Goal: Check status

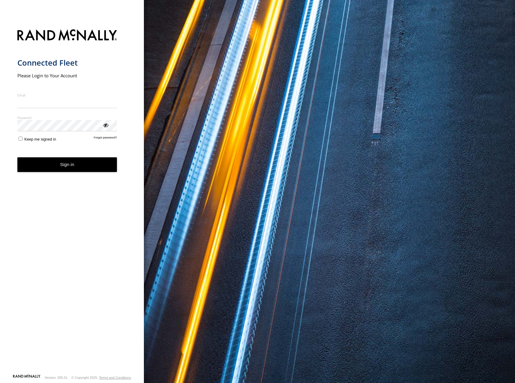
type input "**********"
click at [96, 165] on button "Sign in" at bounding box center [67, 164] width 100 height 15
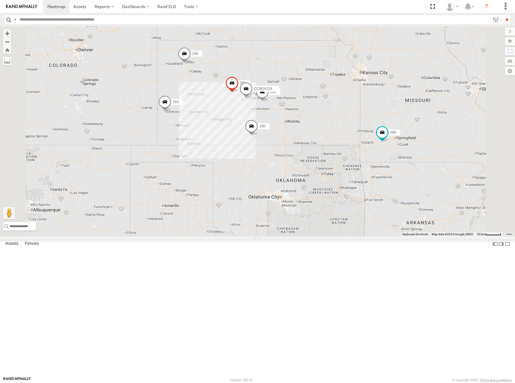
drag, startPoint x: 303, startPoint y: 163, endPoint x: 321, endPoint y: 125, distance: 41.7
click at [321, 125] on div "246 298 296 268 264 266 CC8DA224CB0C" at bounding box center [257, 131] width 515 height 210
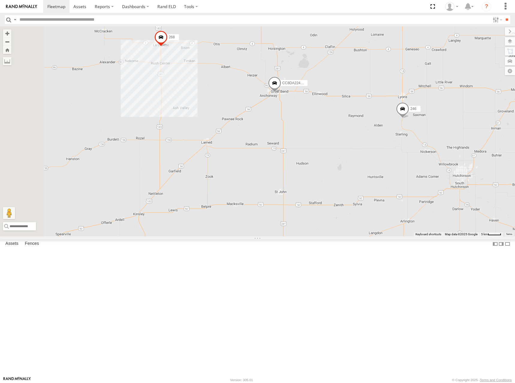
drag, startPoint x: 234, startPoint y: 200, endPoint x: 372, endPoint y: 175, distance: 140.8
click at [372, 175] on div "246 298 296 268 264 266 CC8DA224CB0C" at bounding box center [257, 131] width 515 height 210
click at [281, 92] on span at bounding box center [274, 84] width 13 height 16
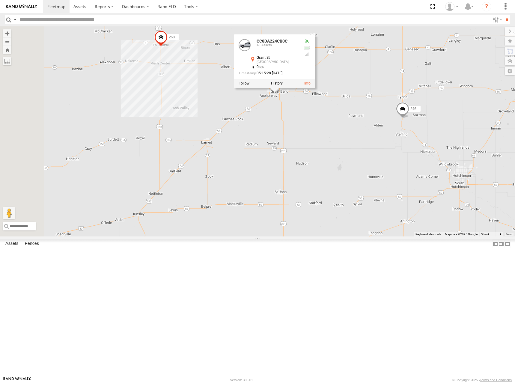
click at [422, 135] on div "246 298 296 268 264 266 CC8DA224CB0C CC8DA224CB0C All Assets Grant St Great Ben…" at bounding box center [257, 131] width 515 height 210
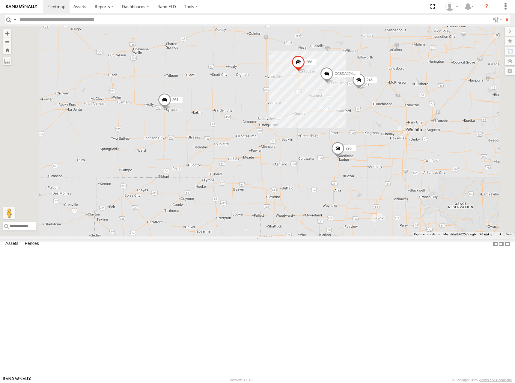
drag, startPoint x: 394, startPoint y: 80, endPoint x: 391, endPoint y: 94, distance: 13.5
click at [391, 94] on div "246 298 296 268 264 266 CC8DA224CB0C" at bounding box center [257, 131] width 515 height 210
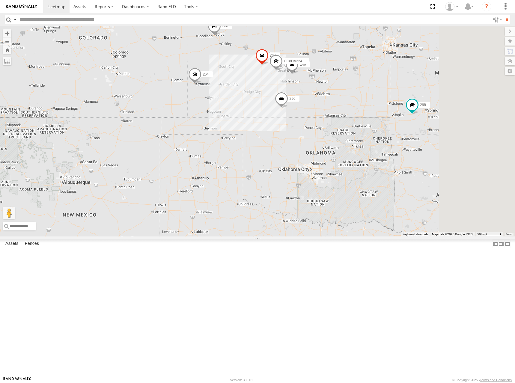
drag, startPoint x: 407, startPoint y: 81, endPoint x: 366, endPoint y: 97, distance: 43.8
click at [366, 97] on div "246 298 296 268 264 266 CC8DA224CB0C" at bounding box center [257, 131] width 515 height 210
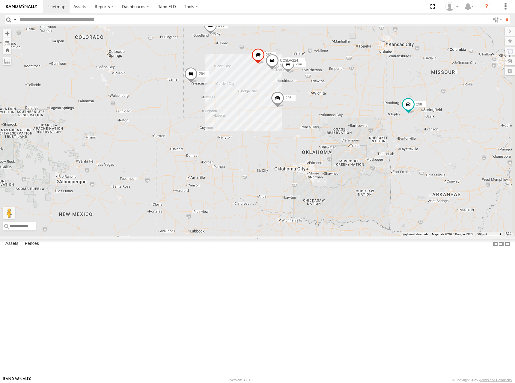
drag, startPoint x: 390, startPoint y: 99, endPoint x: 385, endPoint y: 99, distance: 4.5
click at [385, 99] on div "246 298 296 268 264 266 CC8DA224CB0C" at bounding box center [257, 131] width 515 height 210
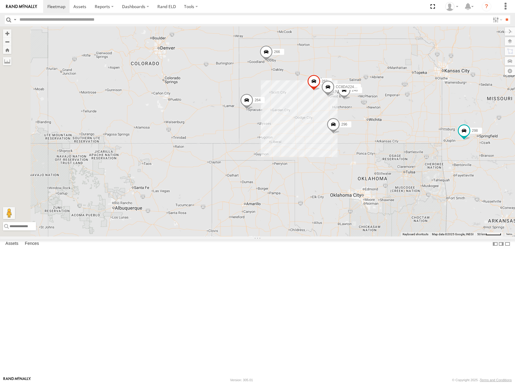
drag, startPoint x: 377, startPoint y: 193, endPoint x: 441, endPoint y: 209, distance: 65.4
click at [441, 209] on div "246 298 296 268 264 266 CC8DA224CB0C" at bounding box center [257, 131] width 515 height 210
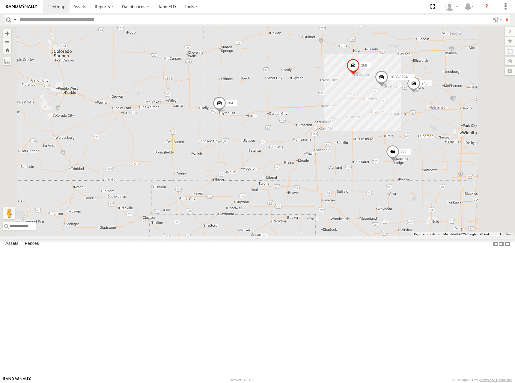
drag, startPoint x: 385, startPoint y: 175, endPoint x: 370, endPoint y: 188, distance: 20.0
click at [370, 188] on div "246 298 296 268 264 266 CC8DA224CB0C" at bounding box center [257, 131] width 515 height 210
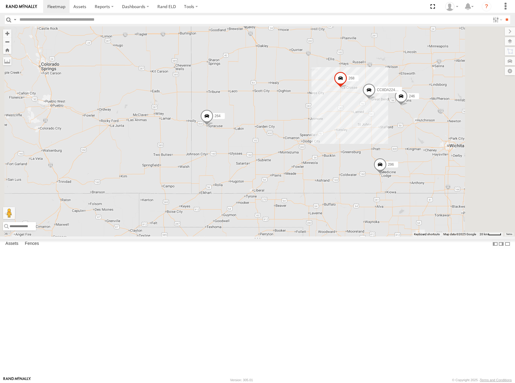
drag, startPoint x: 373, startPoint y: 150, endPoint x: 357, endPoint y: 162, distance: 19.9
click at [357, 162] on div "246 298 296 268 264 266 CC8DA224CB0C" at bounding box center [257, 131] width 515 height 210
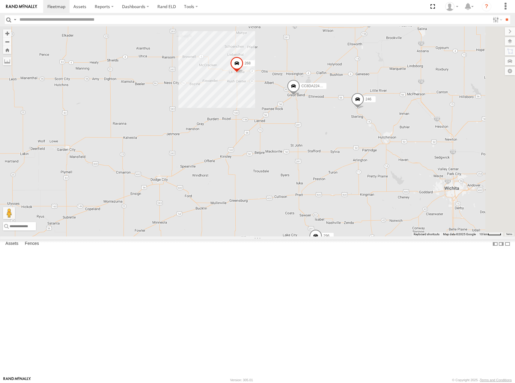
drag, startPoint x: 470, startPoint y: 222, endPoint x: 389, endPoint y: 210, distance: 82.4
click at [389, 210] on div "246 298 296 268 264 266 CC8DA224CB0C" at bounding box center [257, 131] width 515 height 210
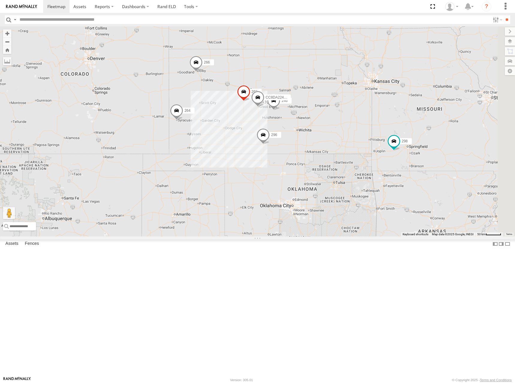
drag, startPoint x: 454, startPoint y: 182, endPoint x: 375, endPoint y: 183, distance: 79.5
click at [375, 183] on div "246 298 296 268 264 266 CC8DA224CB0C" at bounding box center [257, 131] width 515 height 210
